Goal: Task Accomplishment & Management: Manage account settings

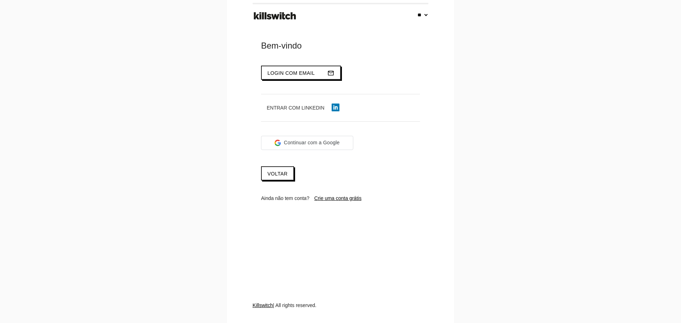
select select "**"
click at [294, 71] on span "Login com email" at bounding box center [291, 73] width 48 height 6
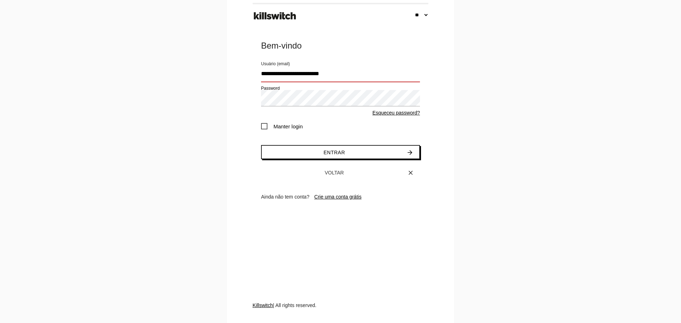
click at [330, 69] on input "**********" at bounding box center [340, 74] width 159 height 16
type input "**********"
click at [264, 126] on span "Manter login" at bounding box center [282, 126] width 42 height 9
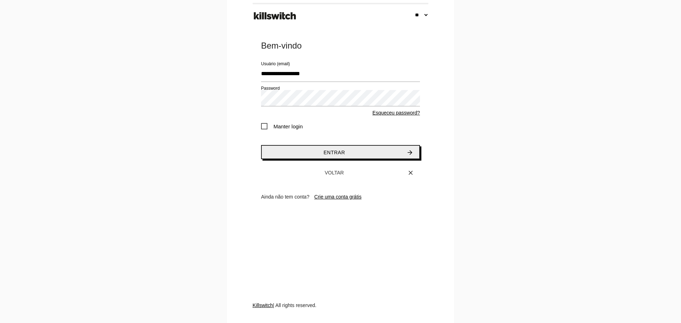
click at [306, 157] on button "Entrar arrow_forward" at bounding box center [340, 152] width 159 height 14
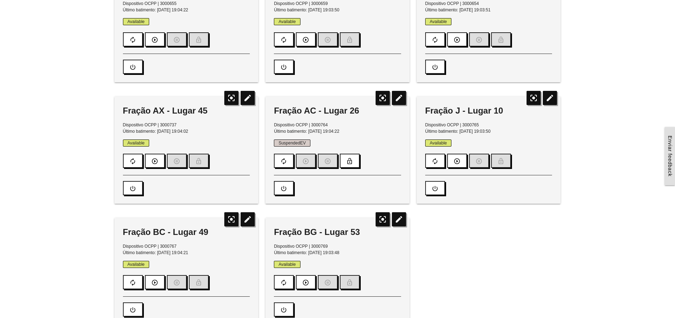
scroll to position [142, 0]
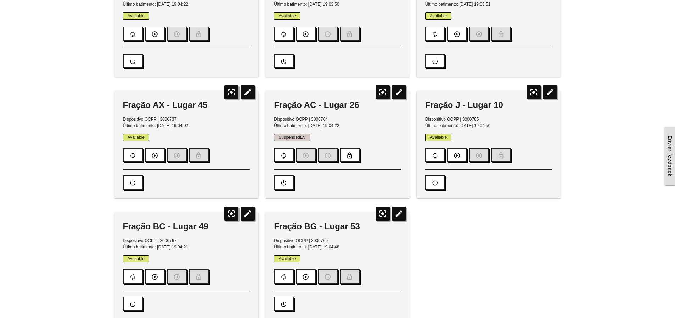
drag, startPoint x: 279, startPoint y: 136, endPoint x: 311, endPoint y: 137, distance: 32.3
click at [311, 137] on p "SuspendedEV" at bounding box center [337, 137] width 127 height 6
click at [308, 138] on span "SuspendedEV" at bounding box center [292, 137] width 37 height 7
drag, startPoint x: 306, startPoint y: 137, endPoint x: 277, endPoint y: 137, distance: 28.4
click at [277, 137] on span "SuspendedEV" at bounding box center [292, 137] width 37 height 7
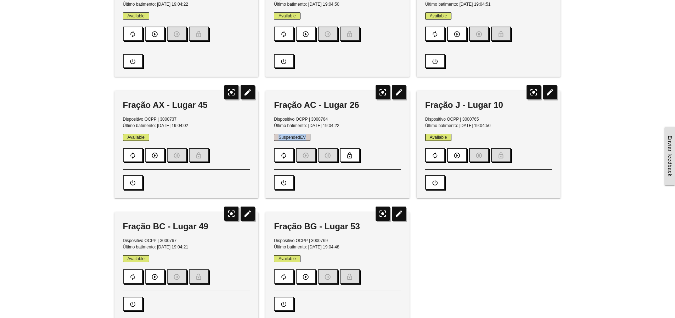
click at [277, 137] on span "SuspendedEV" at bounding box center [292, 137] width 37 height 7
drag, startPoint x: 279, startPoint y: 137, endPoint x: 308, endPoint y: 137, distance: 29.8
click at [308, 137] on span "SuspendedEV" at bounding box center [292, 137] width 37 height 7
click at [306, 137] on span "SuspendedEV" at bounding box center [292, 137] width 37 height 7
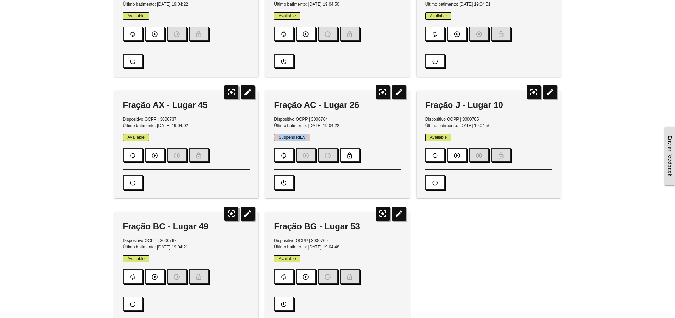
drag, startPoint x: 305, startPoint y: 136, endPoint x: 276, endPoint y: 135, distance: 29.1
click at [276, 135] on span "SuspendedEV" at bounding box center [292, 137] width 37 height 7
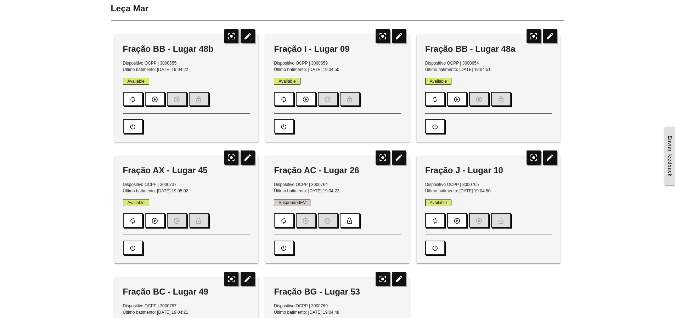
scroll to position [0, 0]
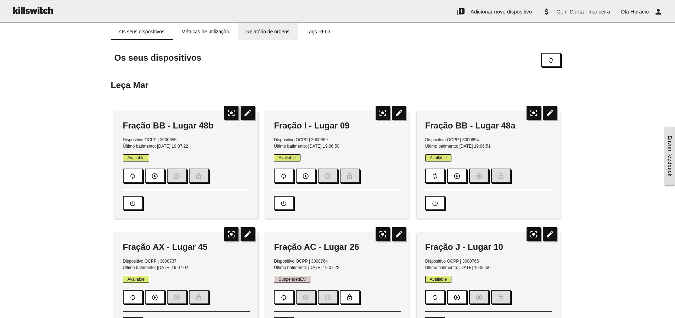
click at [265, 33] on link "Relatório de ordens" at bounding box center [268, 31] width 60 height 17
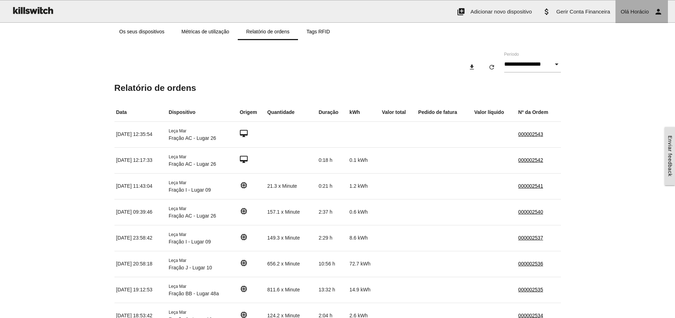
click at [646, 12] on span "Horácio" at bounding box center [640, 12] width 18 height 6
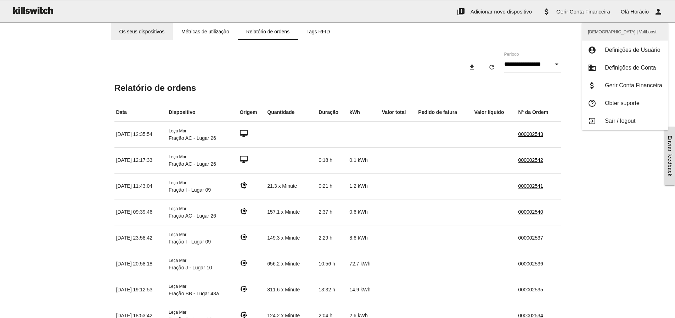
click at [154, 31] on link "Os seus dispositivos" at bounding box center [142, 31] width 62 height 17
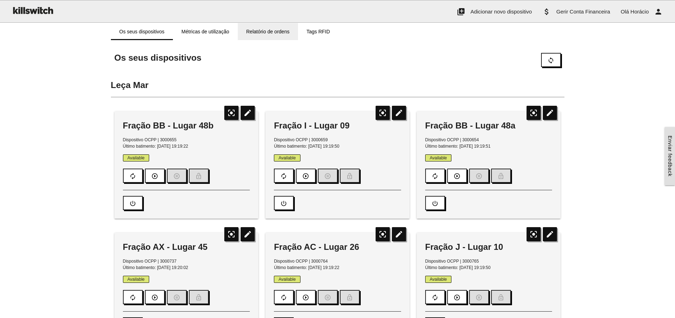
click at [257, 32] on link "Relatório de ordens" at bounding box center [268, 31] width 60 height 17
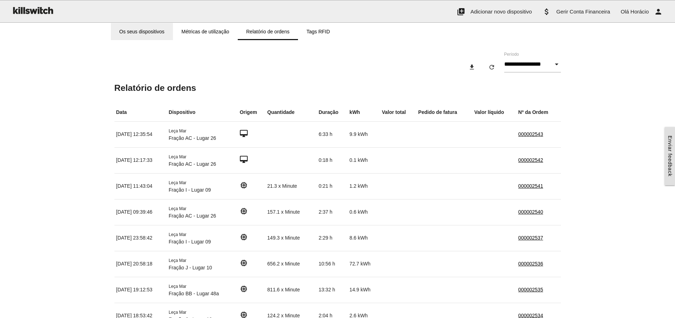
click at [149, 33] on link "Os seus dispositivos" at bounding box center [142, 31] width 62 height 17
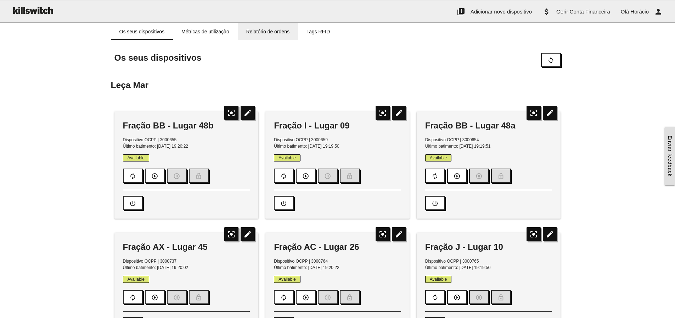
click at [253, 32] on link "Relatório de ordens" at bounding box center [268, 31] width 60 height 17
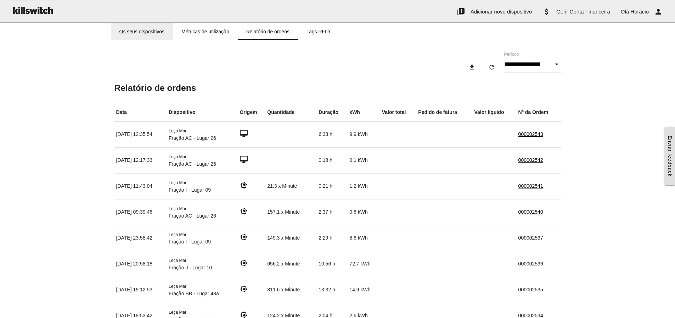
click at [142, 33] on link "Os seus dispositivos" at bounding box center [142, 31] width 62 height 17
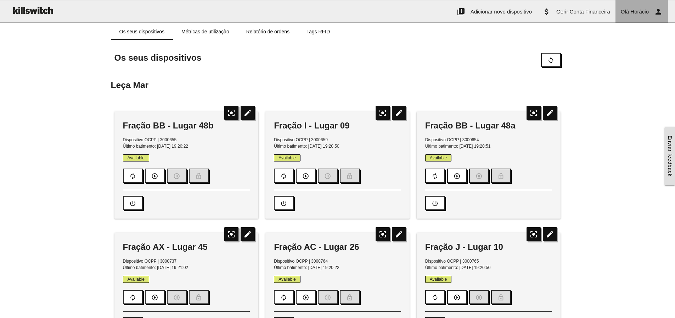
click at [645, 12] on span "Horácio" at bounding box center [640, 12] width 18 height 6
